Goal: Task Accomplishment & Management: Manage account settings

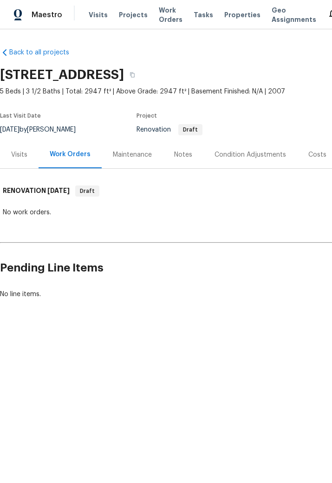
click at [184, 158] on div "Notes" at bounding box center [183, 154] width 18 height 9
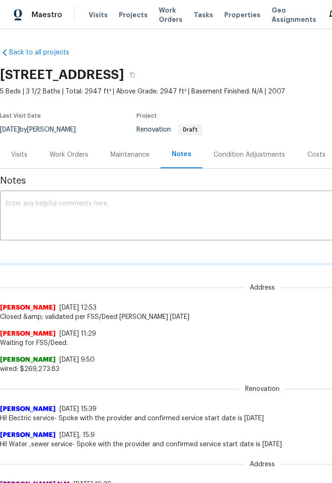
click at [141, 212] on textarea at bounding box center [263, 216] width 514 height 33
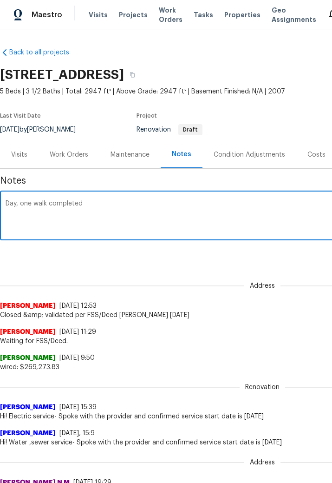
click at [34, 202] on textarea "Day, one walk completed" at bounding box center [263, 216] width 514 height 33
click at [95, 206] on textarea "Day 1 walk completed" at bounding box center [263, 216] width 514 height 33
click at [90, 207] on textarea "Day 1 walk completed. Floorplan scan completed, reached out to GC for confirmat…" at bounding box center [263, 216] width 514 height 33
click at [135, 225] on textarea "Day 1 walk completed. Floorplan scan completed, reached out to GC for confirmat…" at bounding box center [263, 216] width 514 height 33
click at [93, 202] on textarea "Day 1 walk completed. Floorplan scan completed, reached out to GC for confirmat…" at bounding box center [263, 216] width 514 height 33
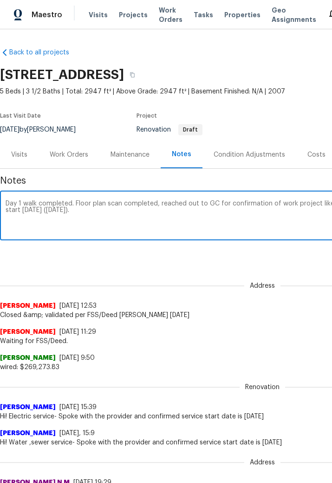
click at [124, 205] on textarea "Day 1 walk completed. Floor plan scan completed, reached out to GC for confirma…" at bounding box center [263, 216] width 514 height 33
click at [179, 205] on textarea "Day 1 walk completed. Floor plan scan completed. reached out to GC for confirma…" at bounding box center [263, 216] width 514 height 33
click at [115, 220] on textarea "Day 1 walk completed. Floor plan scan completed. Reached out to GC for confirma…" at bounding box center [263, 216] width 514 height 33
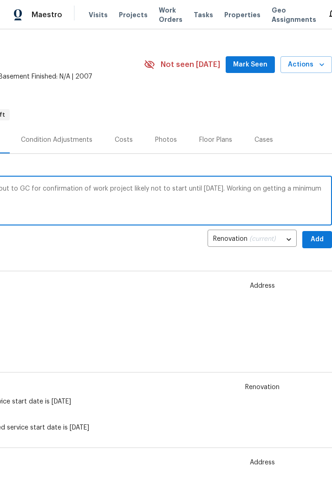
scroll to position [15, 193]
type textarea "Day 1 walk completed. Floor plan scan completed. Reached out to GC for confirma…"
click at [318, 239] on span "Add" at bounding box center [317, 240] width 15 height 12
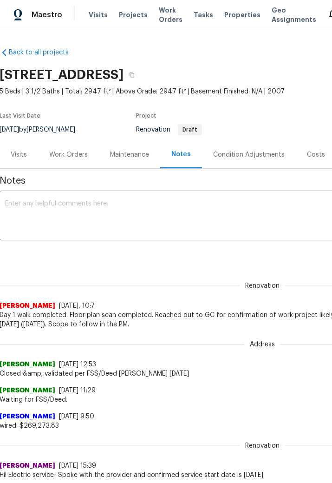
scroll to position [0, 0]
click at [113, 205] on textarea at bounding box center [262, 216] width 514 height 33
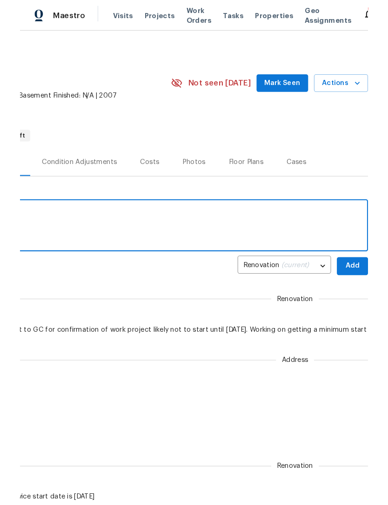
scroll to position [0, 193]
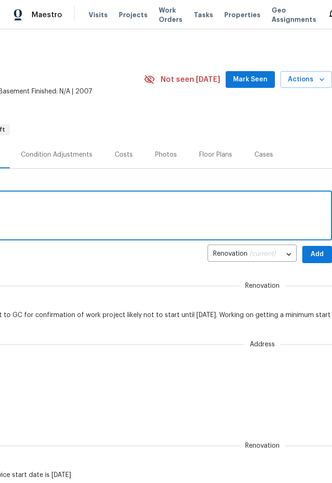
type textarea "Utilities were active during day one walk."
click at [315, 251] on span "Add" at bounding box center [317, 255] width 15 height 12
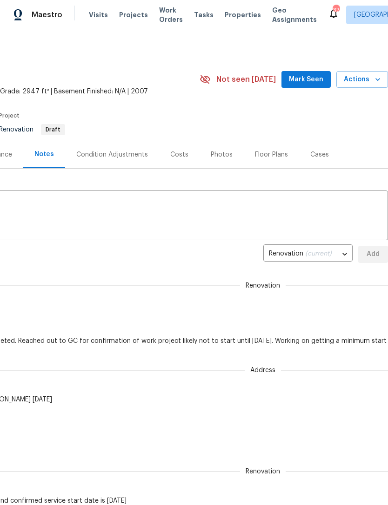
scroll to position [0, 138]
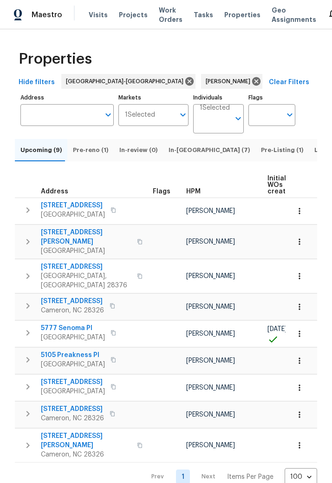
click at [315, 155] on span "Listed (5)" at bounding box center [329, 150] width 29 height 10
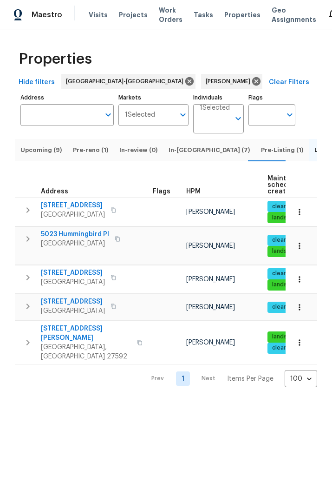
click at [40, 154] on span "Upcoming (9)" at bounding box center [40, 150] width 41 height 10
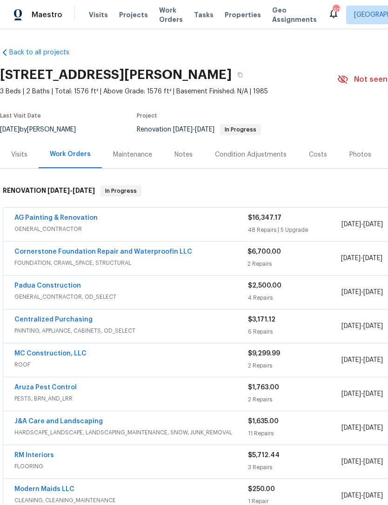
click at [56, 217] on link "AG Painting & Renovation" at bounding box center [55, 218] width 83 height 7
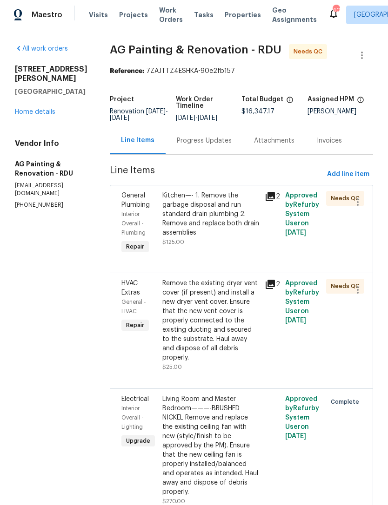
click at [231, 344] on div "Remove the existing dryer vent cover (if present) and install a new dryer vent …" at bounding box center [210, 321] width 97 height 84
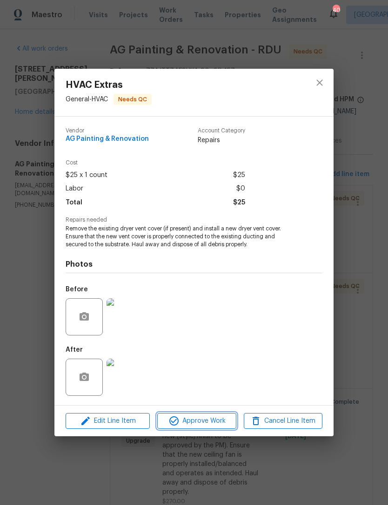
click at [209, 424] on span "Approve Work" at bounding box center [196, 422] width 73 height 12
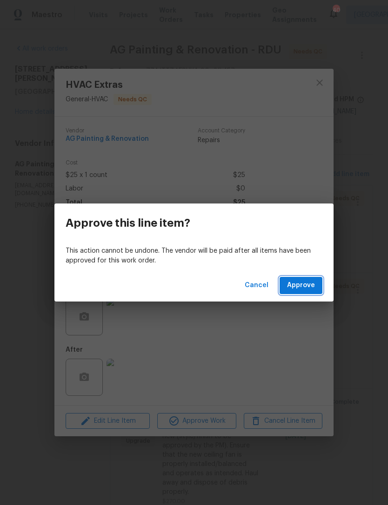
click at [316, 284] on button "Approve" at bounding box center [300, 285] width 43 height 17
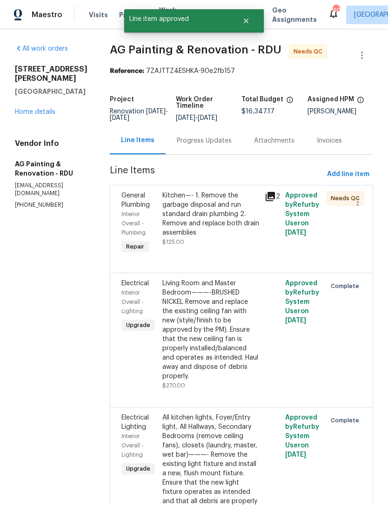
click at [232, 247] on div "Kitchen—- 1. Remove the garbage disposal and run standard drain plumbing 2. Rem…" at bounding box center [210, 219] width 97 height 56
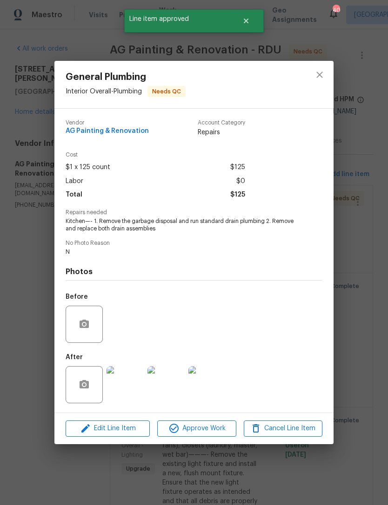
click at [126, 400] on img at bounding box center [124, 384] width 37 height 37
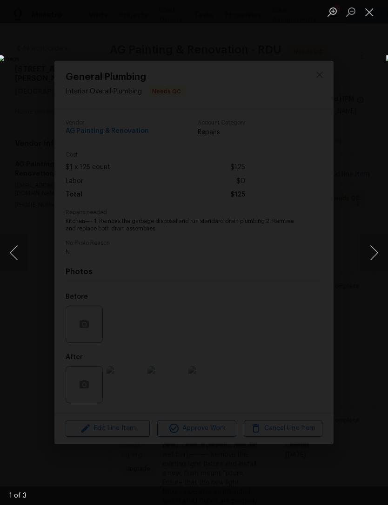
click at [378, 257] on button "Next image" at bounding box center [374, 252] width 28 height 37
click at [383, 256] on button "Next image" at bounding box center [374, 252] width 28 height 37
click at [382, 258] on button "Next image" at bounding box center [374, 252] width 28 height 37
click at [369, 10] on button "Close lightbox" at bounding box center [369, 12] width 19 height 16
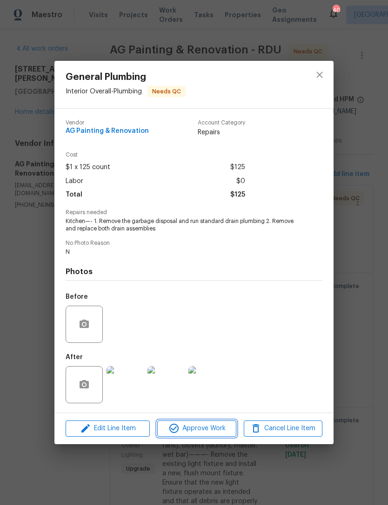
click at [206, 430] on span "Approve Work" at bounding box center [196, 429] width 73 height 12
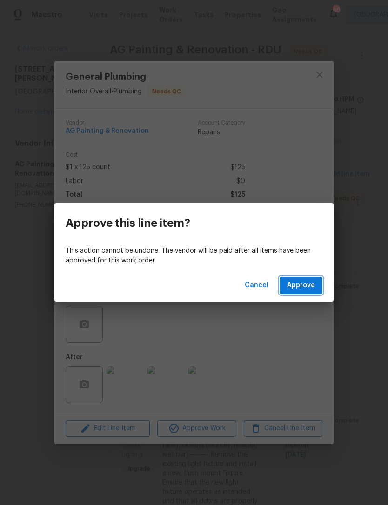
click at [305, 281] on span "Approve" at bounding box center [301, 286] width 28 height 12
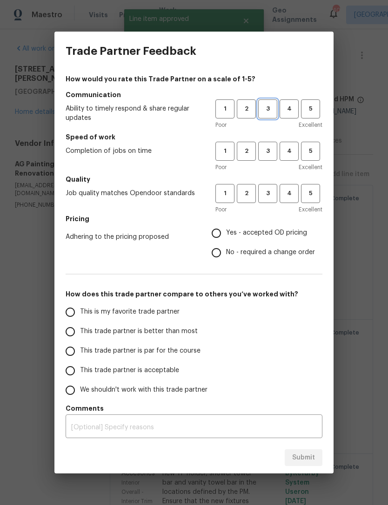
click at [267, 112] on span "3" at bounding box center [267, 109] width 17 height 11
click at [270, 147] on span "3" at bounding box center [267, 151] width 17 height 11
click at [264, 195] on span "3" at bounding box center [267, 193] width 17 height 11
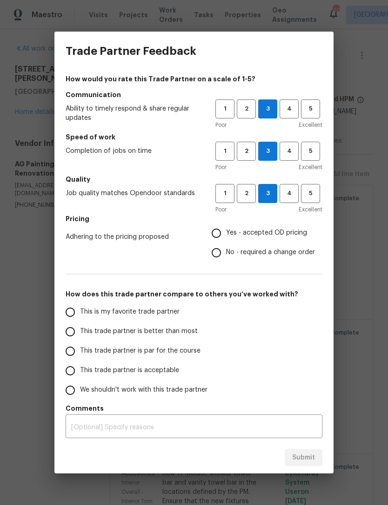
click at [218, 253] on input "No - required a change order" at bounding box center [216, 253] width 20 height 20
radio input "true"
click at [220, 230] on input "Yes - accepted OD pricing" at bounding box center [216, 234] width 20 height 20
radio input "true"
click at [223, 245] on input "No - required a change order" at bounding box center [216, 253] width 20 height 20
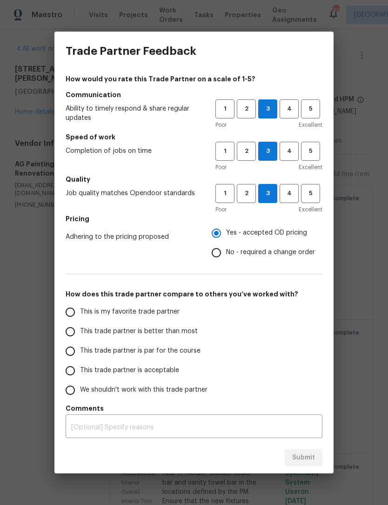
radio input "true"
click at [128, 370] on span "This trade partner is acceptable" at bounding box center [129, 371] width 99 height 10
click at [80, 370] on input "This trade partner is acceptable" at bounding box center [70, 371] width 20 height 20
click at [300, 460] on span "Submit" at bounding box center [303, 458] width 23 height 12
radio input "true"
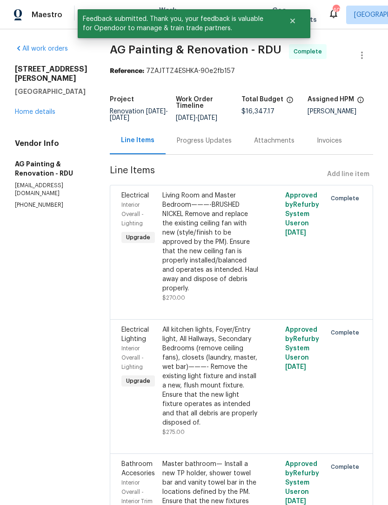
click at [44, 109] on link "Home details" at bounding box center [35, 112] width 40 height 7
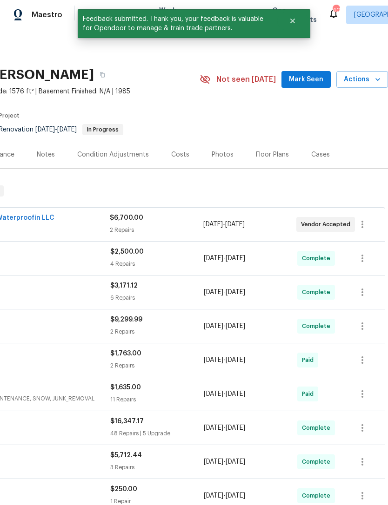
scroll to position [0, 138]
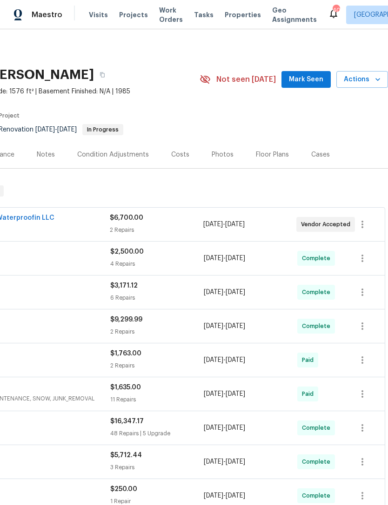
click at [315, 76] on span "Mark Seen" at bounding box center [306, 80] width 34 height 12
click at [371, 80] on span "Actions" at bounding box center [362, 80] width 37 height 12
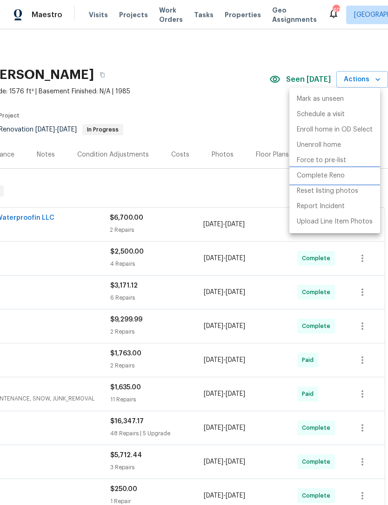
click at [331, 176] on p "Complete Reno" at bounding box center [321, 176] width 48 height 10
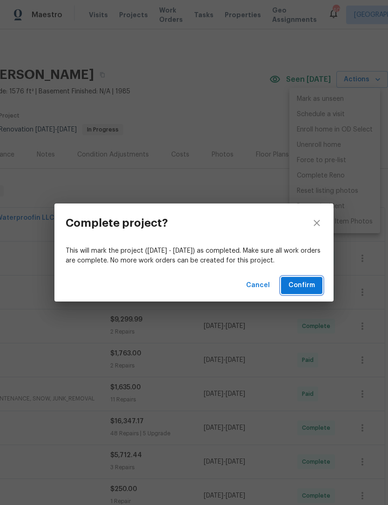
click at [305, 283] on span "Confirm" at bounding box center [301, 286] width 26 height 12
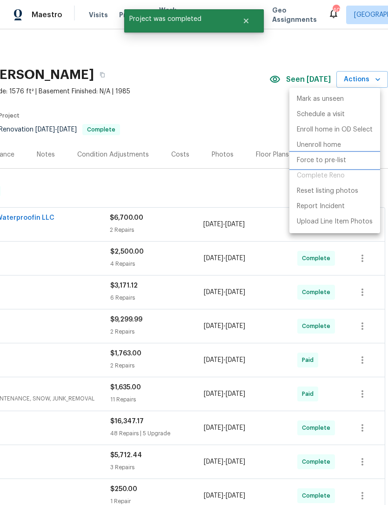
click at [325, 160] on p "Force to pre-list" at bounding box center [321, 161] width 49 height 10
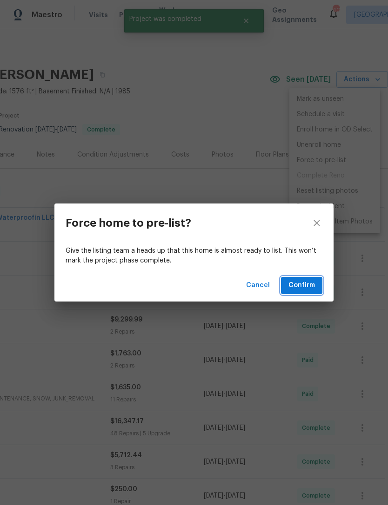
click at [310, 282] on span "Confirm" at bounding box center [301, 286] width 26 height 12
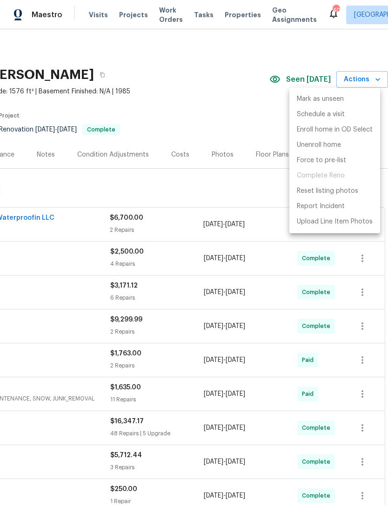
click at [221, 66] on div at bounding box center [194, 252] width 388 height 505
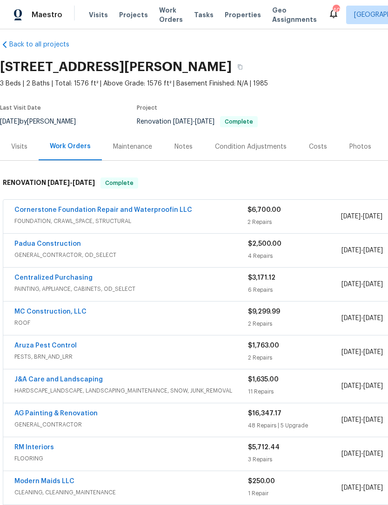
scroll to position [8, 0]
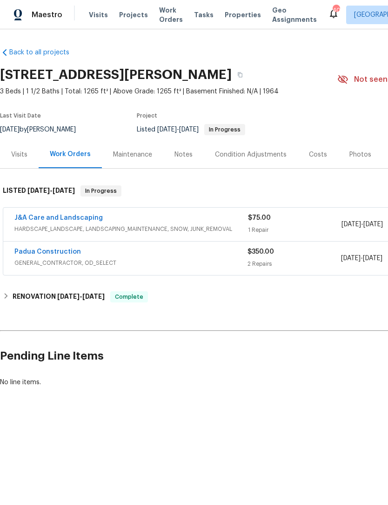
click at [81, 218] on link "J&A Care and Landscaping" at bounding box center [58, 218] width 88 height 7
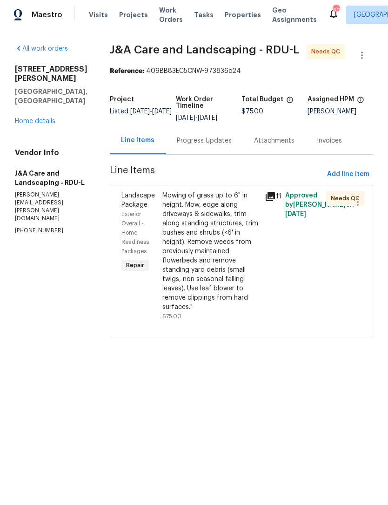
click at [222, 238] on div "Mowing of grass up to 6" in height. Mow, edge along driveways & sidewalks, trim…" at bounding box center [210, 251] width 97 height 121
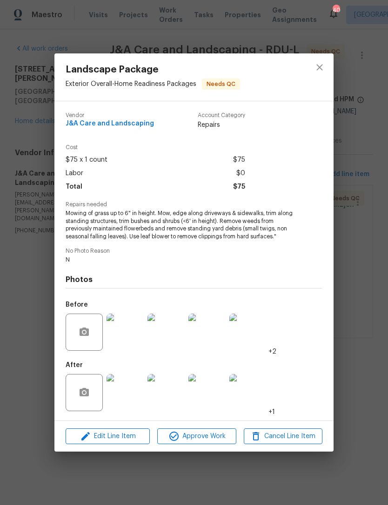
click at [131, 398] on img at bounding box center [124, 392] width 37 height 37
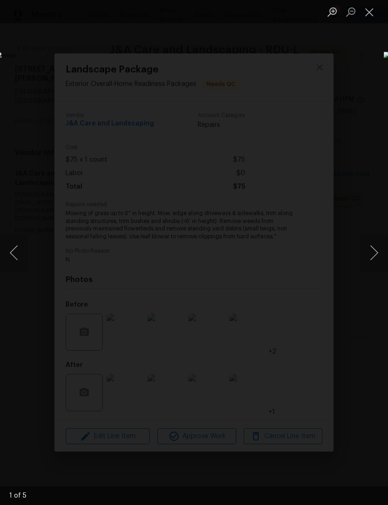
click at [378, 235] on button "Next image" at bounding box center [374, 252] width 28 height 37
click at [377, 244] on button "Next image" at bounding box center [374, 252] width 28 height 37
click at [377, 249] on button "Next image" at bounding box center [374, 252] width 28 height 37
click at [378, 251] on button "Next image" at bounding box center [374, 252] width 28 height 37
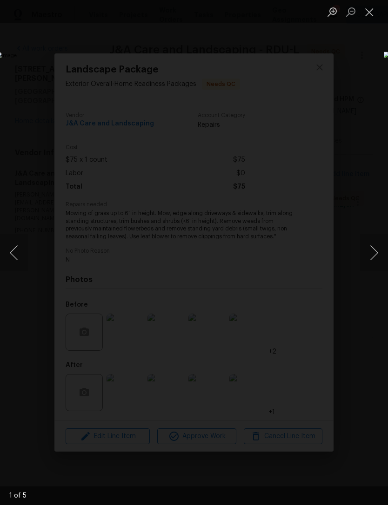
click at [11, 247] on button "Previous image" at bounding box center [14, 252] width 28 height 37
click at [378, 254] on button "Next image" at bounding box center [374, 252] width 28 height 37
click at [375, 12] on button "Close lightbox" at bounding box center [369, 12] width 19 height 16
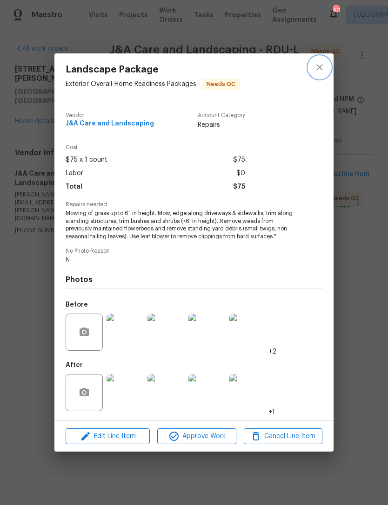
click at [322, 66] on icon "close" at bounding box center [319, 67] width 11 height 11
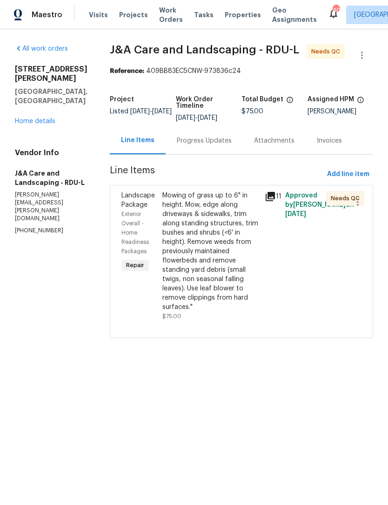
click at [48, 118] on link "Home details" at bounding box center [35, 121] width 40 height 7
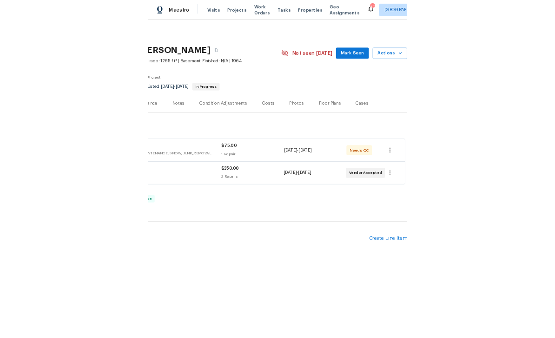
scroll to position [0, 138]
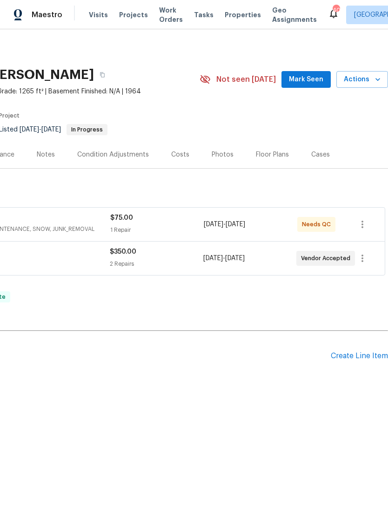
click at [315, 81] on span "Mark Seen" at bounding box center [306, 80] width 34 height 12
click at [134, 349] on h2 "Pending Line Items" at bounding box center [96, 356] width 468 height 43
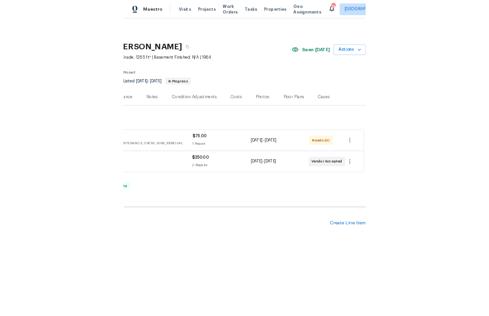
scroll to position [0, 0]
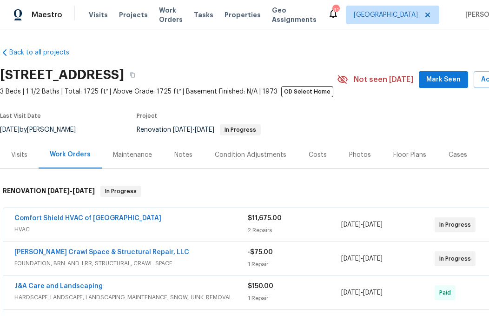
click at [443, 78] on span "Mark Seen" at bounding box center [443, 80] width 34 height 12
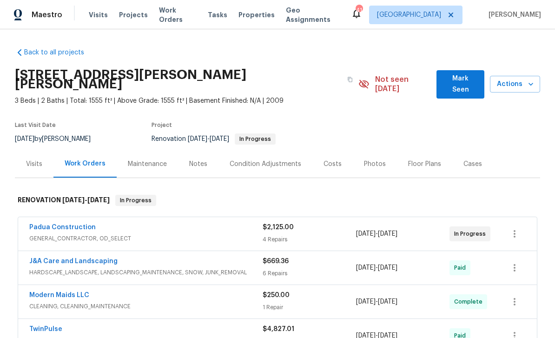
click at [81, 224] on link "Padua Construction" at bounding box center [62, 227] width 66 height 7
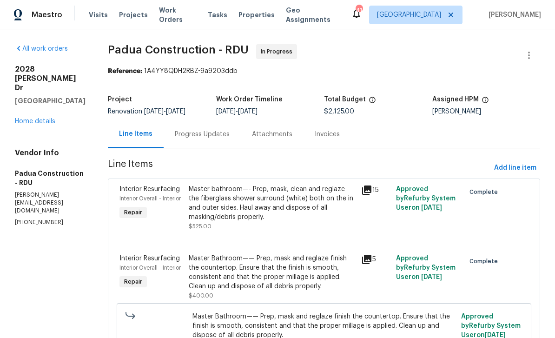
click at [42, 125] on link "Home details" at bounding box center [35, 121] width 40 height 7
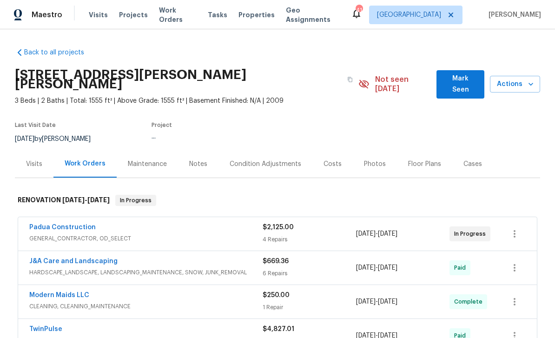
click at [369, 159] on div "Photos" at bounding box center [375, 163] width 22 height 9
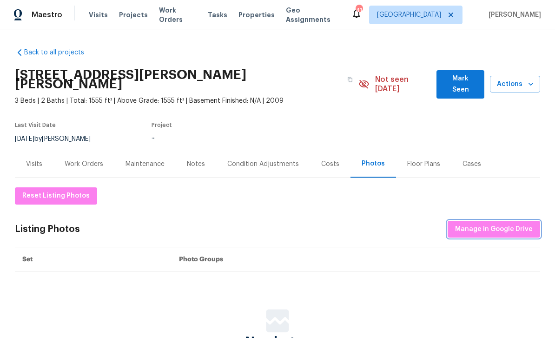
click at [491, 224] on span "Manage in Google Drive" at bounding box center [494, 230] width 78 height 12
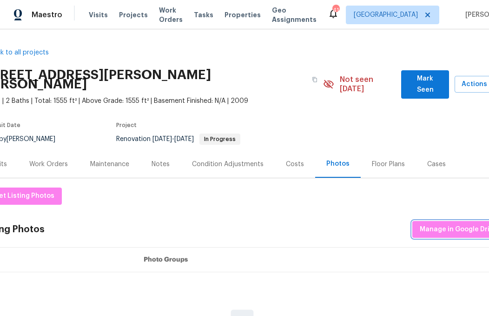
scroll to position [0, 22]
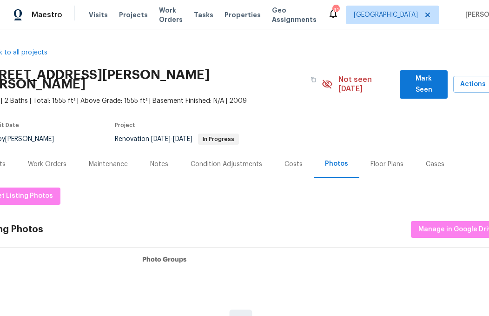
click at [54, 159] on div "Work Orders" at bounding box center [47, 163] width 39 height 9
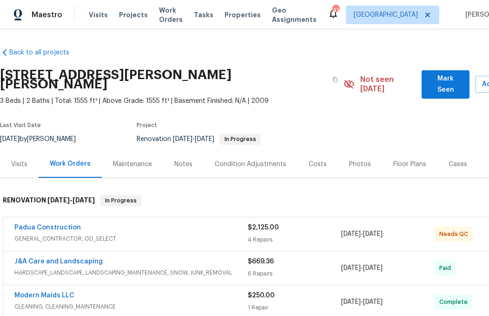
click at [51, 224] on link "Padua Construction" at bounding box center [47, 227] width 66 height 7
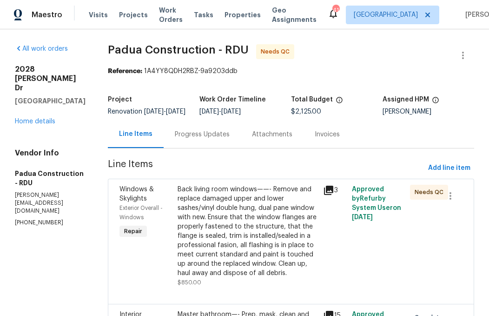
click at [239, 235] on div "Back living room windows——- Remove and replace damaged upper and lower sashes/v…" at bounding box center [248, 231] width 140 height 93
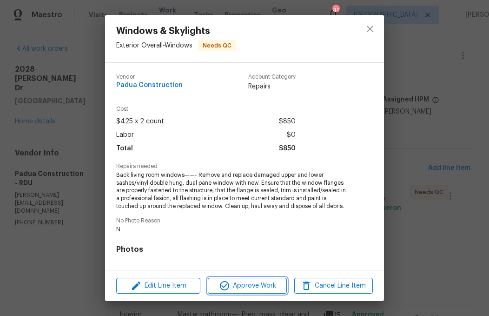
click at [260, 284] on span "Approve Work" at bounding box center [247, 286] width 73 height 12
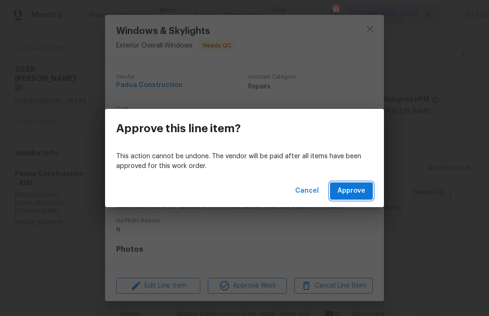
click at [360, 191] on span "Approve" at bounding box center [351, 191] width 28 height 12
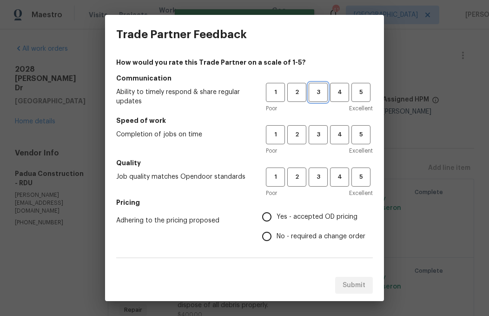
click at [320, 93] on span "3" at bounding box center [318, 92] width 17 height 11
click at [319, 129] on span "3" at bounding box center [318, 134] width 17 height 11
click at [317, 170] on button "3" at bounding box center [318, 176] width 19 height 19
click at [268, 214] on input "Yes - accepted OD pricing" at bounding box center [267, 217] width 20 height 20
radio input "true"
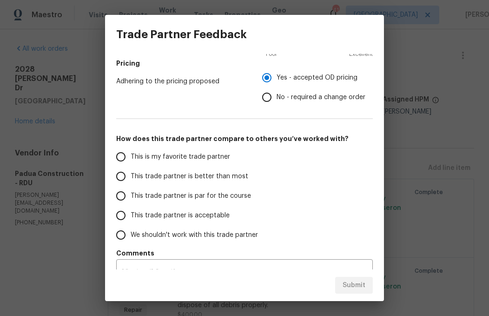
scroll to position [139, 0]
click at [267, 104] on input "No - required a change order" at bounding box center [267, 97] width 20 height 20
radio input "true"
click at [174, 218] on span "This trade partner is acceptable" at bounding box center [180, 215] width 99 height 10
click at [131, 218] on input "This trade partner is acceptable" at bounding box center [121, 215] width 20 height 20
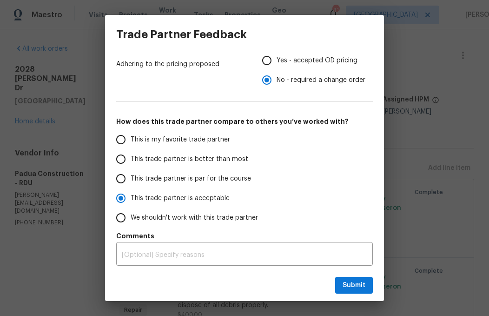
scroll to position [156, 0]
click at [350, 280] on span "Submit" at bounding box center [354, 285] width 23 height 12
radio input "true"
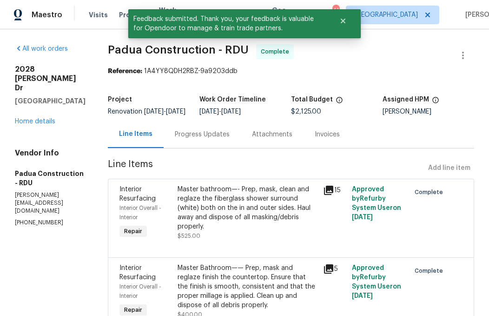
click at [40, 125] on link "Home details" at bounding box center [35, 121] width 40 height 7
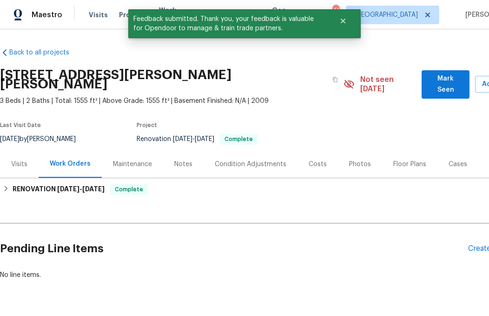
click at [443, 78] on span "Mark Seen" at bounding box center [445, 84] width 33 height 23
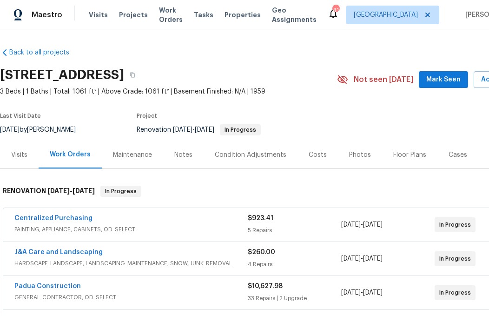
click at [444, 76] on span "Mark Seen" at bounding box center [443, 80] width 34 height 12
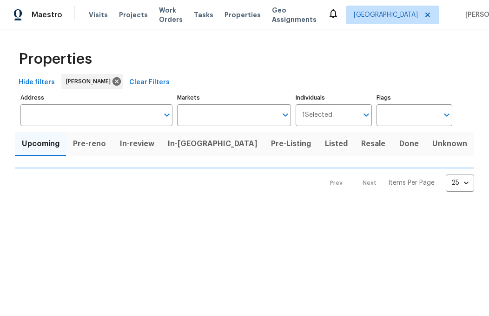
type input "100"
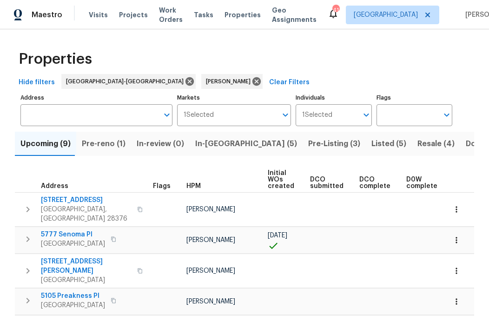
click at [308, 146] on span "Pre-Listing (3)" at bounding box center [334, 143] width 52 height 13
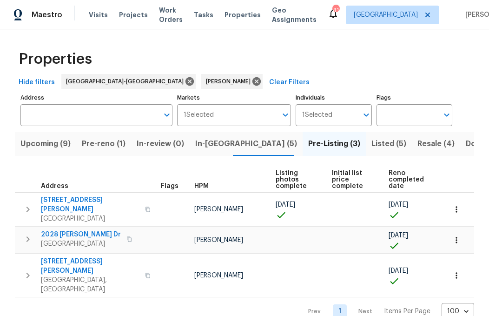
click at [49, 144] on span "Upcoming (9)" at bounding box center [45, 143] width 50 height 13
